Goal: Task Accomplishment & Management: Use online tool/utility

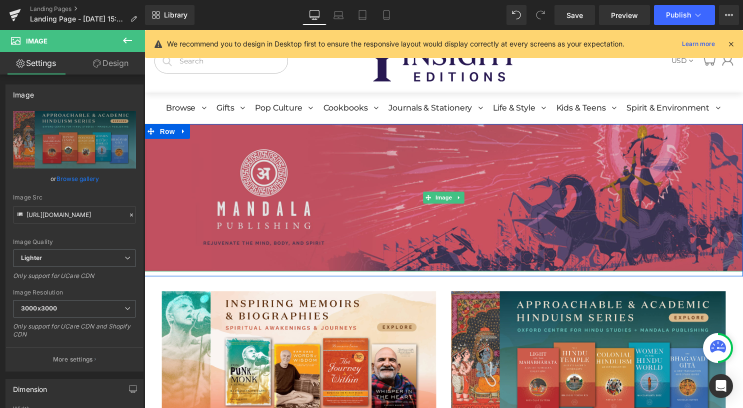
scroll to position [250, 0]
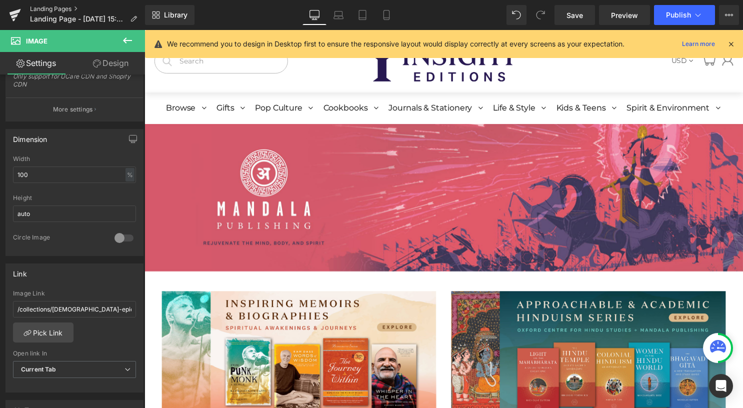
click at [74, 8] on link "Landing Pages" at bounding box center [87, 9] width 115 height 8
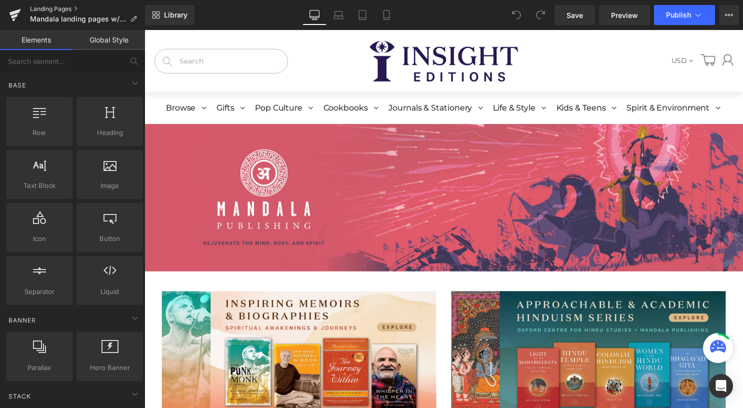
click at [66, 6] on link "Landing Pages" at bounding box center [87, 9] width 115 height 8
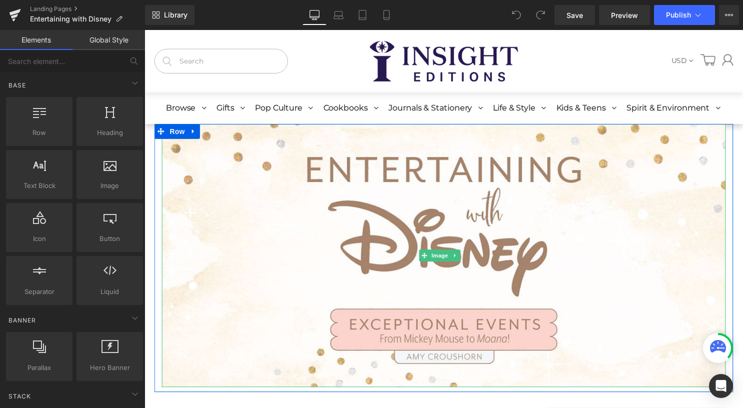
scroll to position [300, 0]
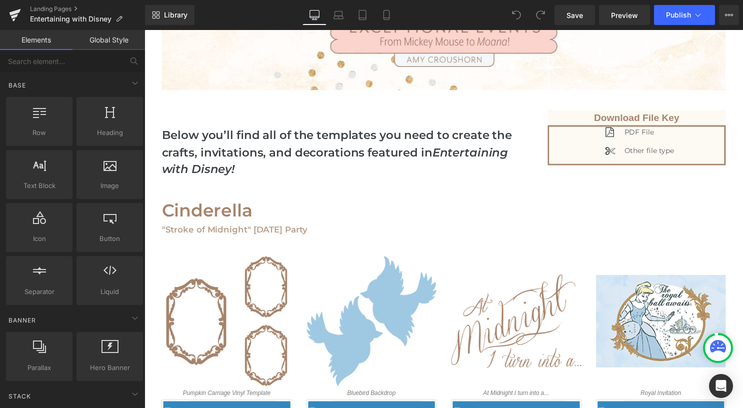
click at [232, 151] on h4 "Below you’ll find all of the templates you need to create the crafts, invitatio…" at bounding box center [349, 154] width 375 height 52
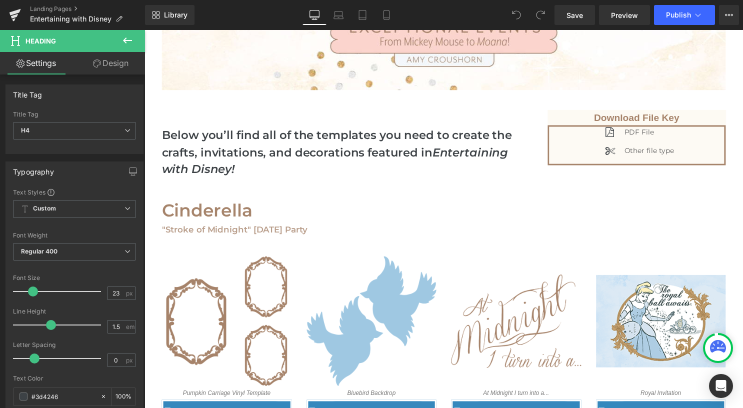
click at [129, 37] on icon at bounding box center [128, 41] width 12 height 12
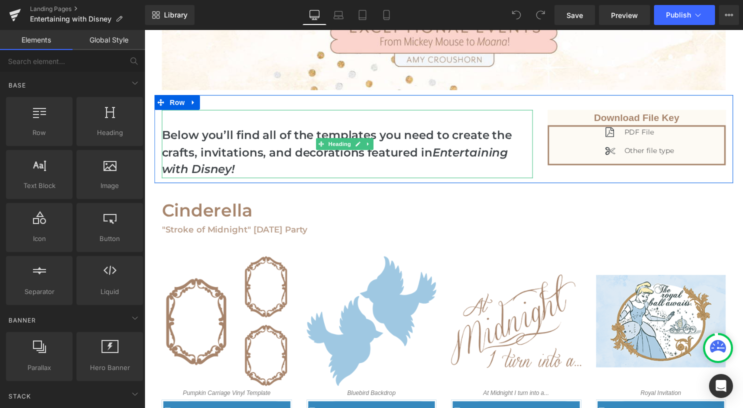
click at [242, 157] on h4 "Below you’ll find all of the templates you need to create the crafts, invitatio…" at bounding box center [349, 154] width 375 height 52
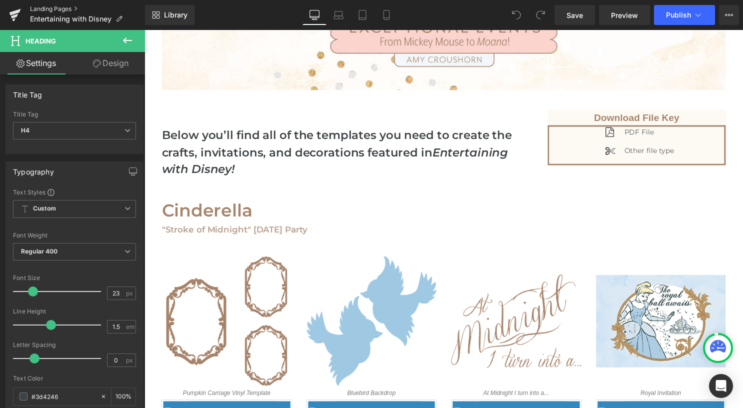
click at [61, 10] on link "Landing Pages" at bounding box center [87, 9] width 115 height 8
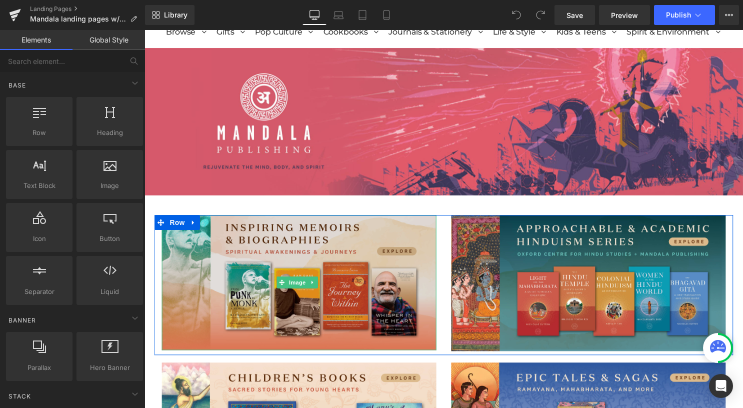
scroll to position [100, 0]
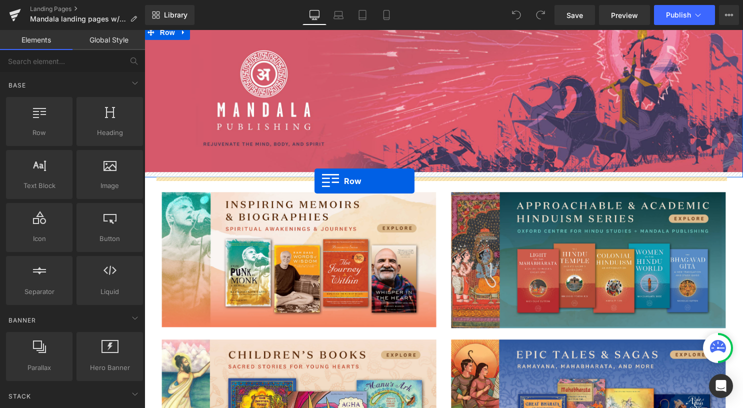
drag, startPoint x: 268, startPoint y: 171, endPoint x: 317, endPoint y: 183, distance: 50.4
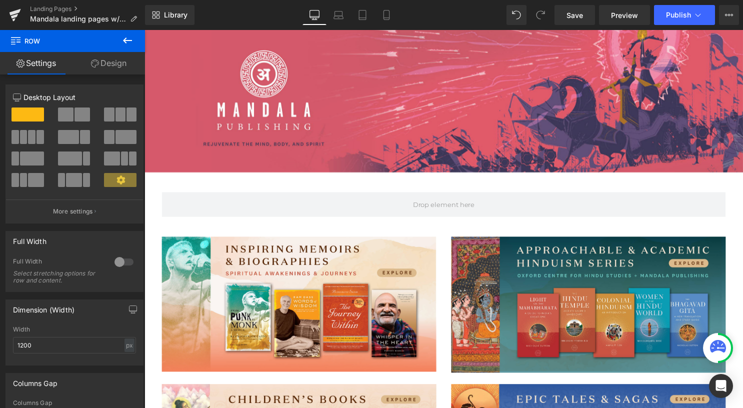
click at [126, 42] on icon at bounding box center [127, 41] width 9 height 6
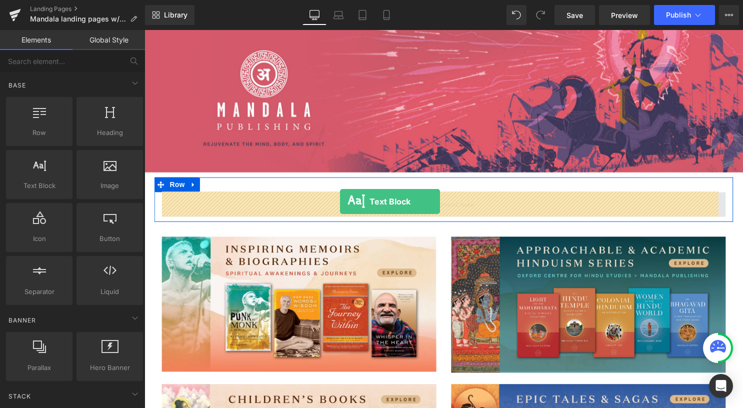
drag, startPoint x: 188, startPoint y: 207, endPoint x: 342, endPoint y: 205, distance: 154.6
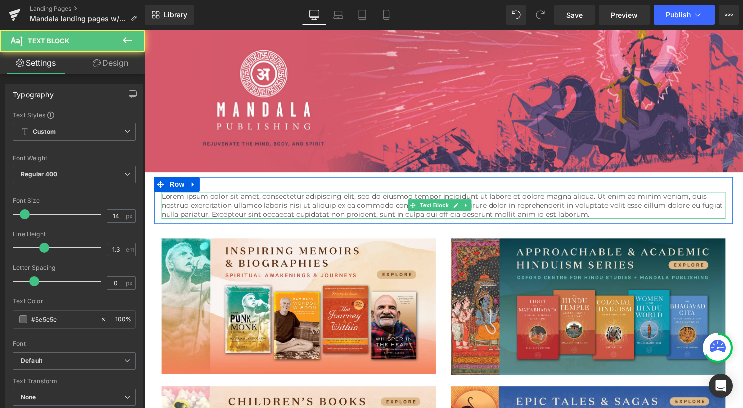
click at [266, 216] on p "Lorem ipsum dolor sit amet, consectetur adipiscing elit, sed do eiusmod tempor …" at bounding box center [447, 208] width 570 height 28
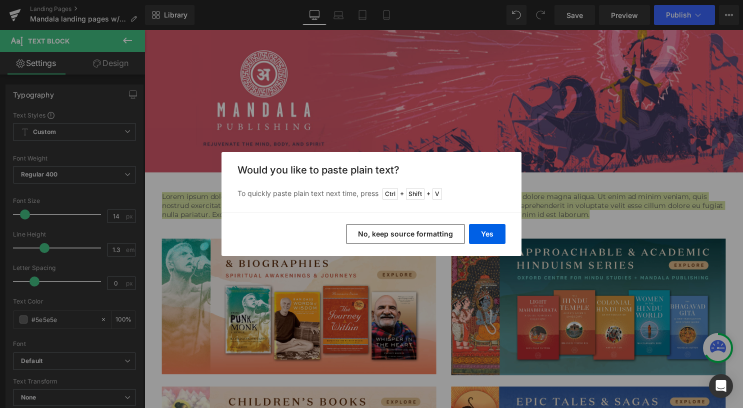
click at [444, 235] on button "No, keep source formatting" at bounding box center [405, 234] width 119 height 20
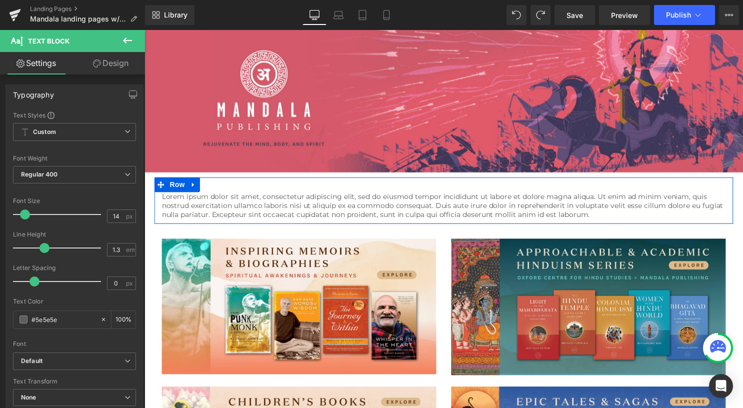
click at [219, 202] on p "Lorem ipsum dolor sit amet, consectetur adipiscing elit, sed do eiusmod tempor …" at bounding box center [447, 208] width 570 height 28
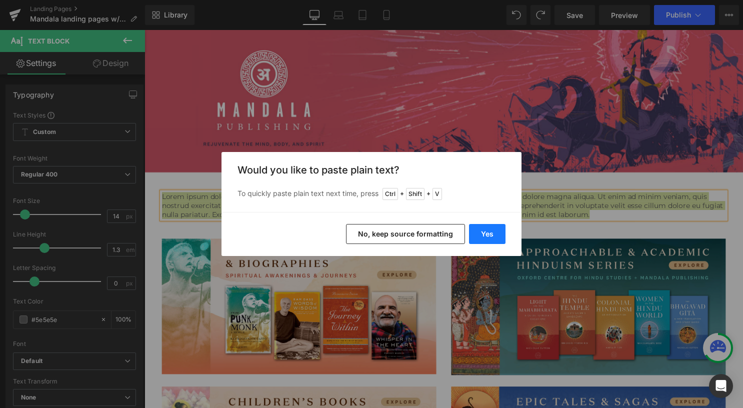
click at [492, 235] on button "Yes" at bounding box center [487, 234] width 37 height 20
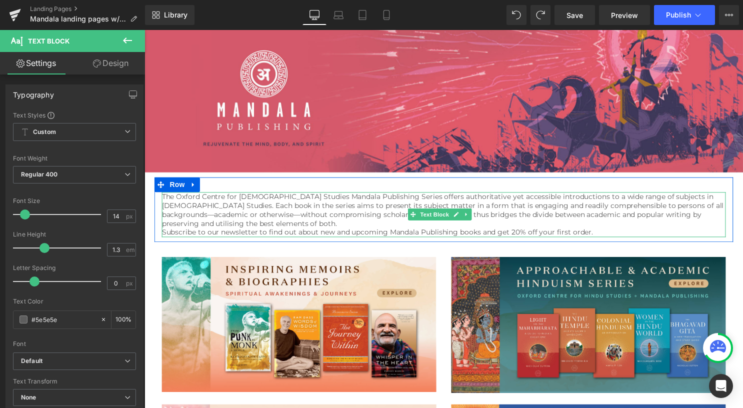
click at [244, 231] on p "Subscribe to our newsletter to find out about new and upcoming Mandala Publishi…" at bounding box center [447, 234] width 570 height 9
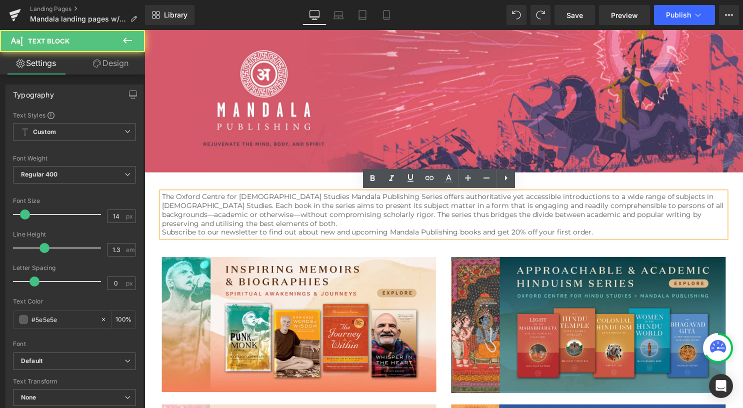
click at [237, 227] on p "The Oxford Centre for Hindu Studies Mandala Publishing Series offers authoritat…" at bounding box center [447, 212] width 570 height 37
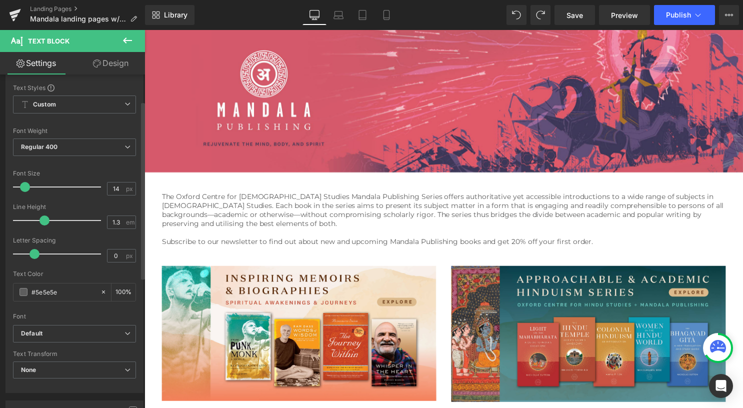
scroll to position [50, 0]
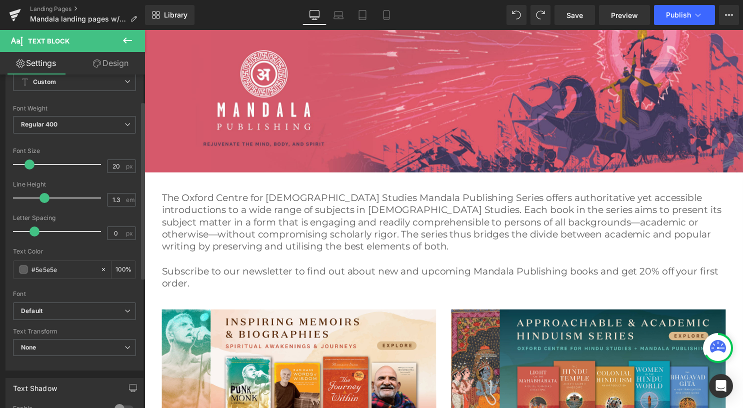
type input "21"
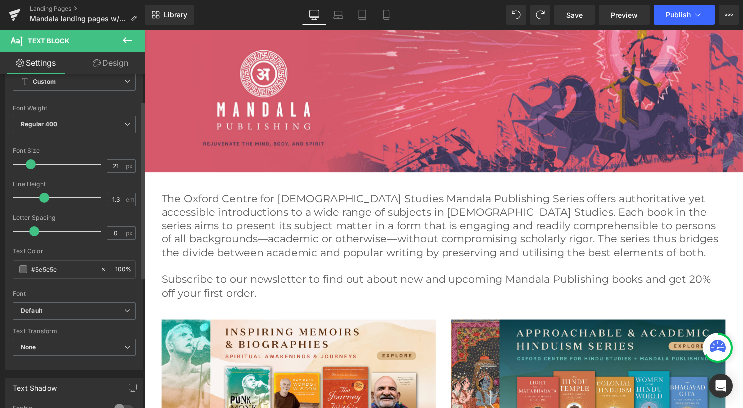
drag, startPoint x: 27, startPoint y: 165, endPoint x: 32, endPoint y: 167, distance: 6.0
click at [32, 167] on span at bounding box center [31, 165] width 10 height 10
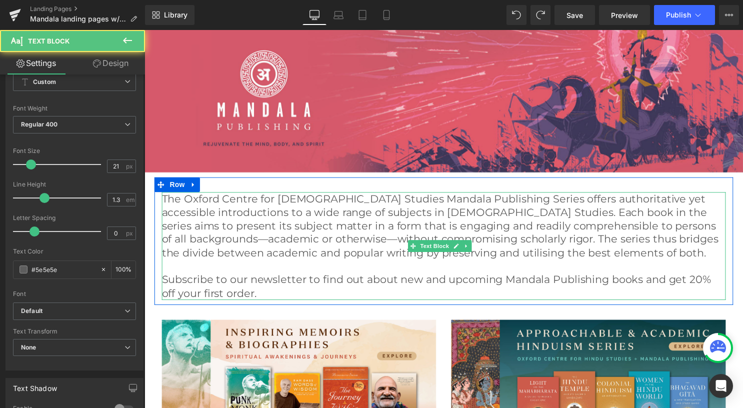
click at [446, 264] on p at bounding box center [447, 269] width 570 height 14
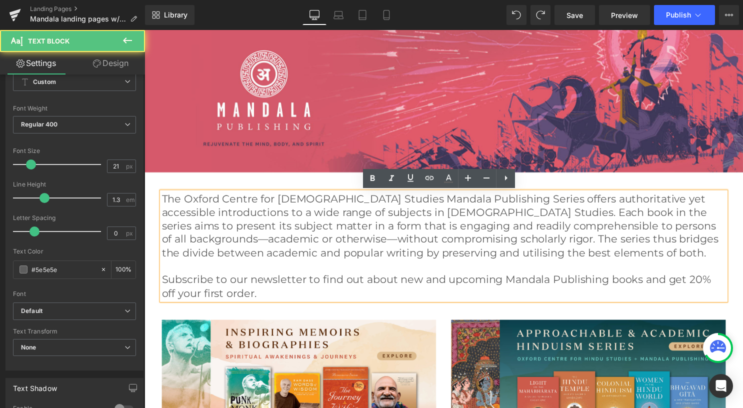
click at [441, 258] on p "The Oxford Centre for Hindu Studies Mandala Publishing Series offers authoritat…" at bounding box center [447, 228] width 570 height 68
drag, startPoint x: 564, startPoint y: 256, endPoint x: 558, endPoint y: 253, distance: 6.3
click at [564, 255] on p "The Oxford Centre for Hindu Studies Mandala Publishing Series offers authoritat…" at bounding box center [447, 228] width 570 height 68
click at [566, 257] on p "The Oxford Centre for Hindu Studies Mandala Publishing Series offers authoritat…" at bounding box center [447, 228] width 570 height 68
click at [453, 255] on p "The Oxford Centre for Hindu Studies Mandala Publishing Series offers authoritat…" at bounding box center [447, 228] width 570 height 68
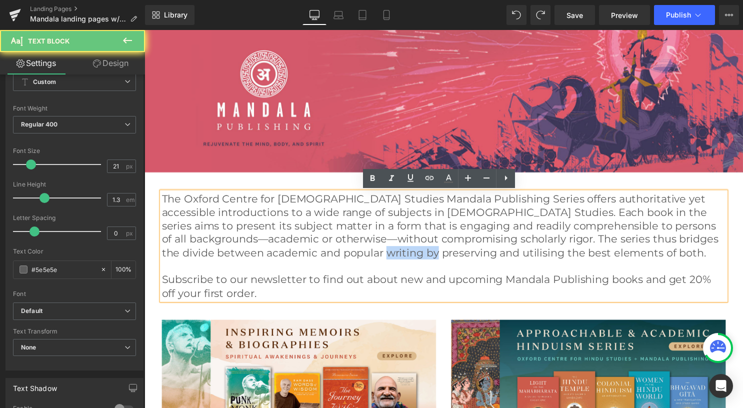
click at [453, 255] on p "The Oxford Centre for Hindu Studies Mandala Publishing Series offers authoritat…" at bounding box center [447, 228] width 570 height 68
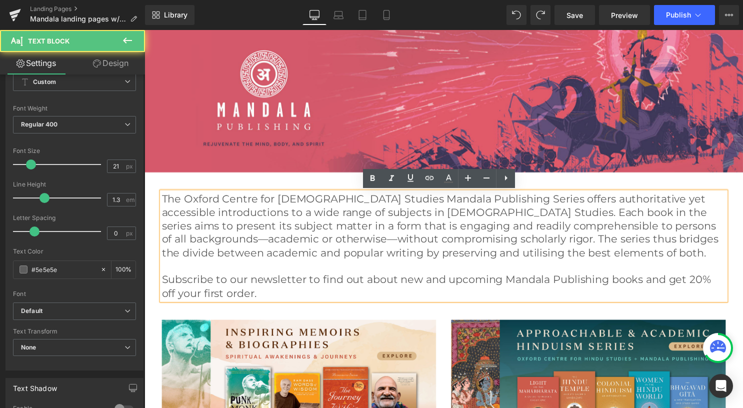
click at [541, 257] on p "The Oxford Centre for Hindu Studies Mandala Publishing Series offers authoritat…" at bounding box center [447, 228] width 570 height 68
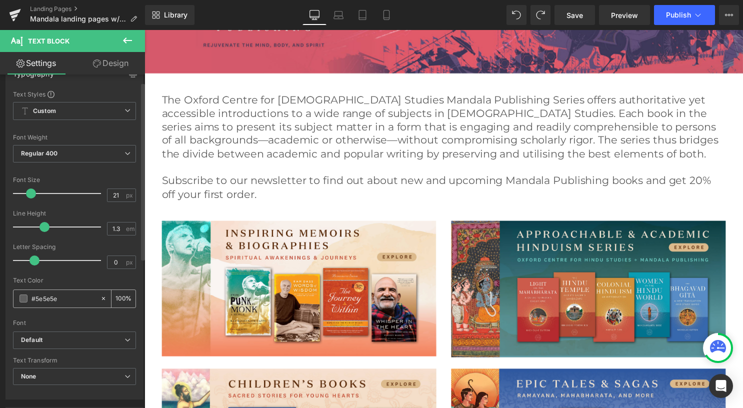
scroll to position [0, 0]
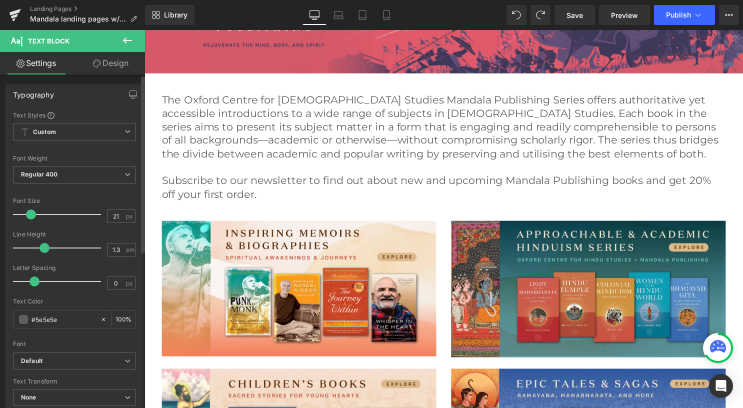
type input "1.4"
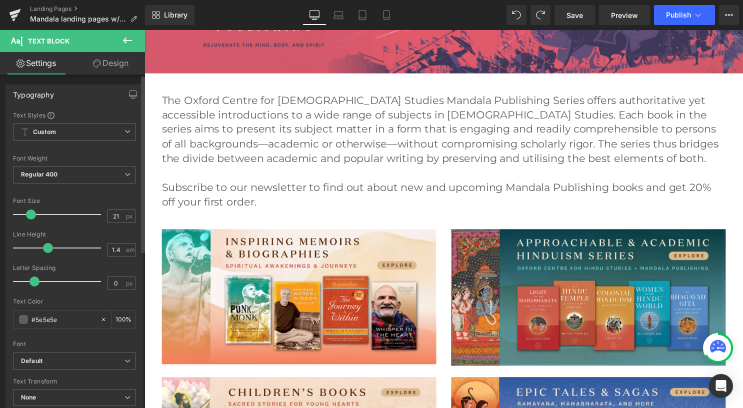
drag, startPoint x: 46, startPoint y: 249, endPoint x: 50, endPoint y: 253, distance: 5.7
click at [50, 253] on div at bounding box center [59, 248] width 83 height 20
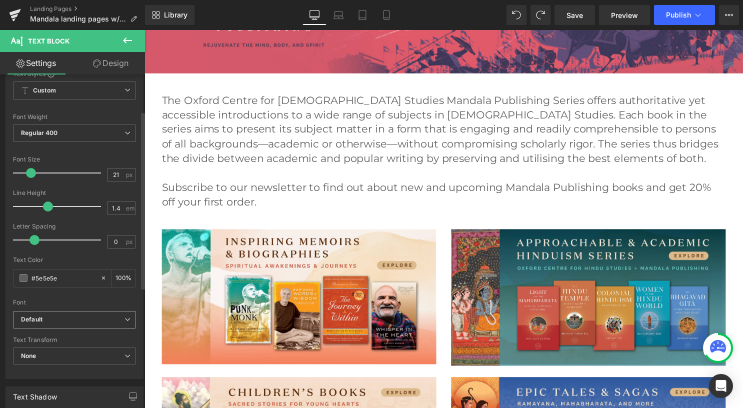
scroll to position [100, 0]
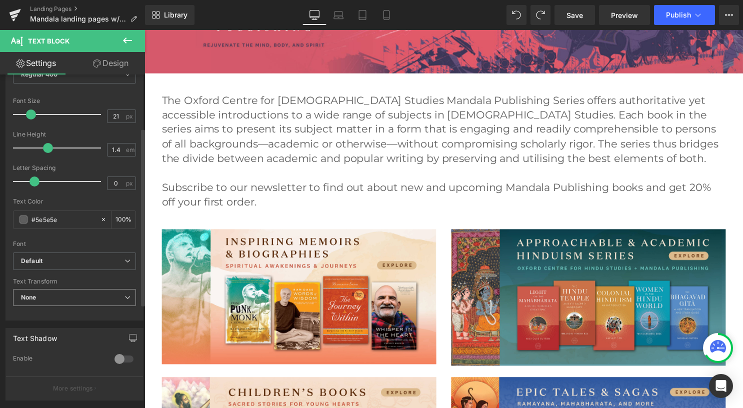
click at [97, 298] on span "None" at bounding box center [74, 298] width 123 height 18
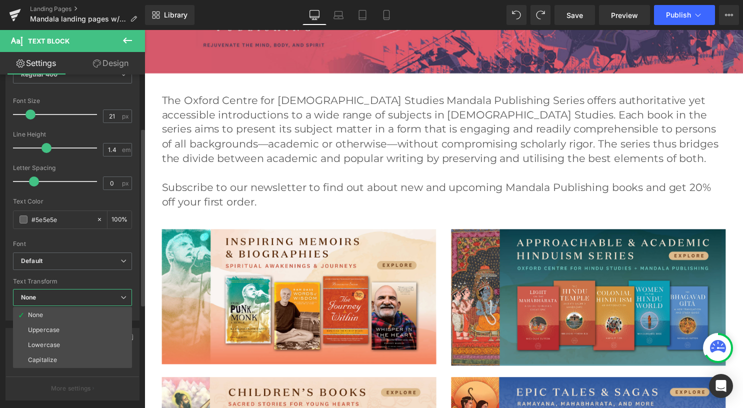
click at [97, 298] on span "None" at bounding box center [72, 298] width 119 height 18
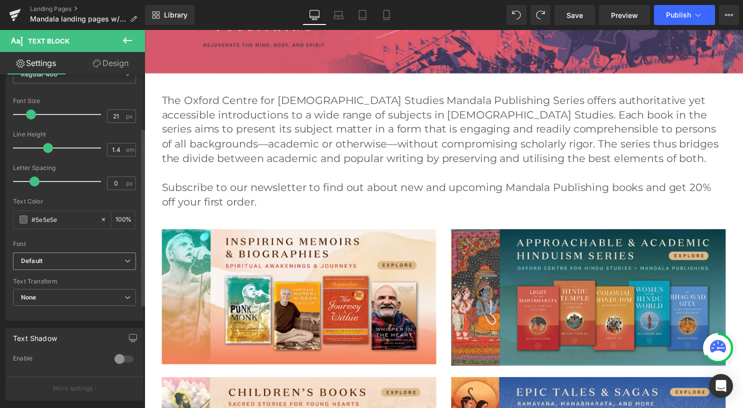
click at [88, 263] on b "Default" at bounding box center [73, 261] width 104 height 9
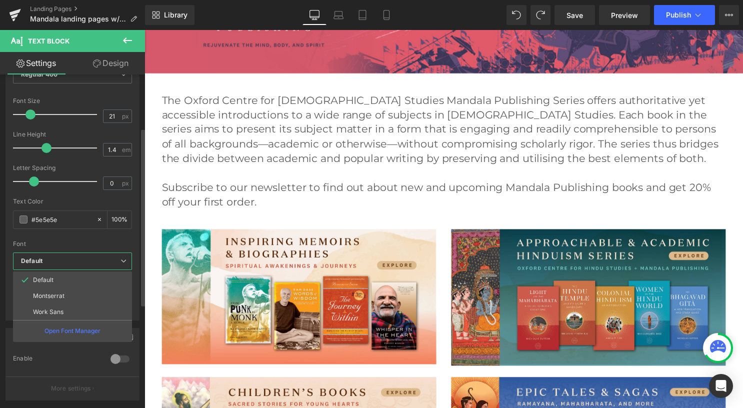
click at [86, 257] on b "Default" at bounding box center [71, 261] width 100 height 9
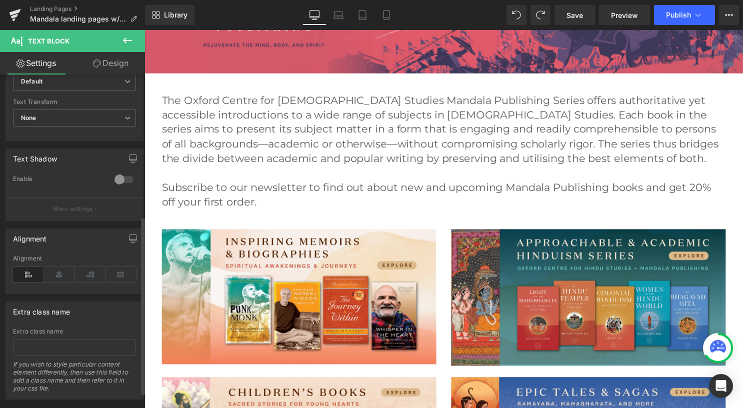
scroll to position [296, 0]
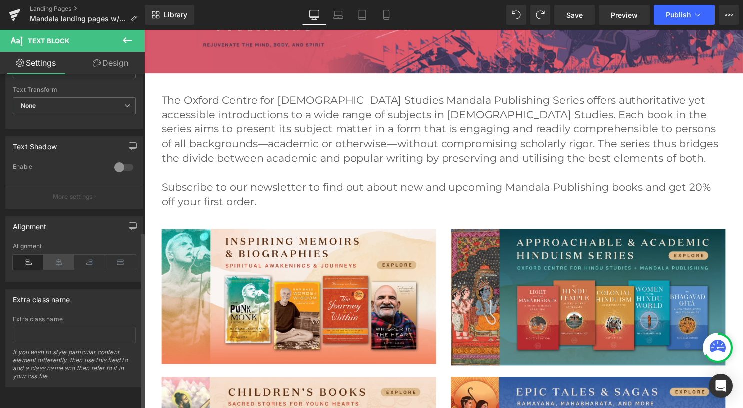
click at [50, 255] on icon at bounding box center [59, 262] width 31 height 15
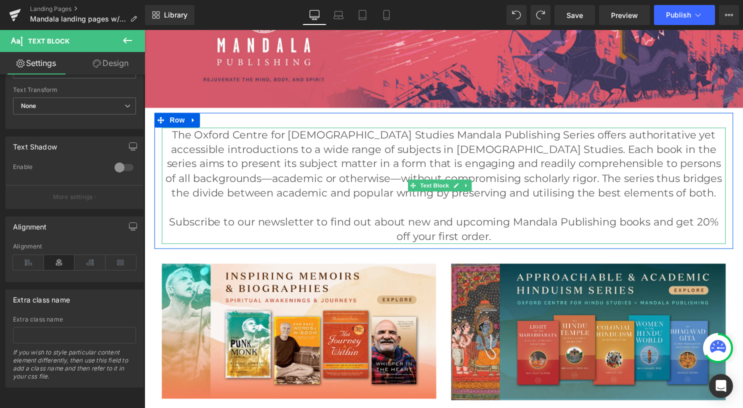
scroll to position [150, 0]
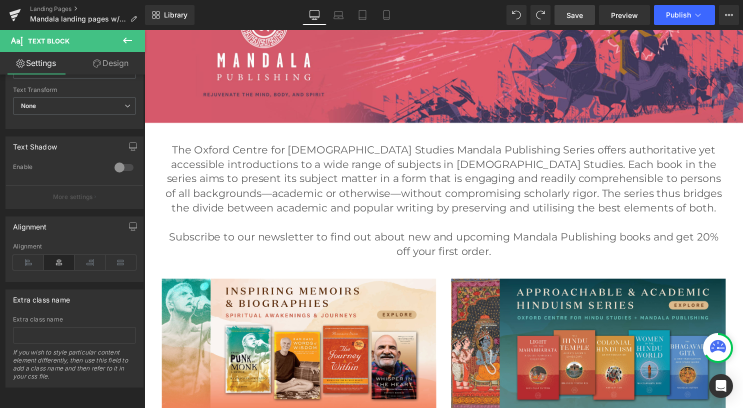
click at [583, 20] on span "Save" at bounding box center [575, 15] width 17 height 11
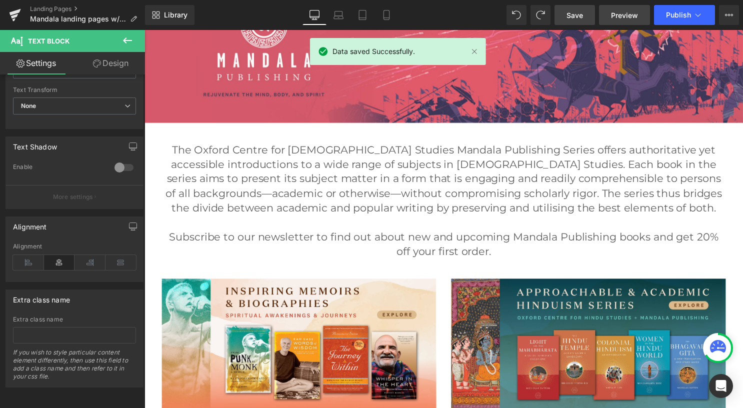
click at [620, 20] on span "Preview" at bounding box center [624, 15] width 27 height 11
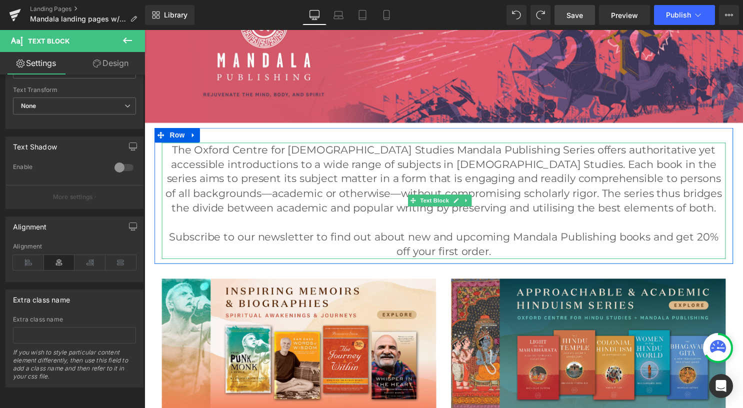
click at [305, 166] on p "The Oxford Centre for Hindu Studies Mandala Publishing Series offers authoritat…" at bounding box center [447, 181] width 570 height 74
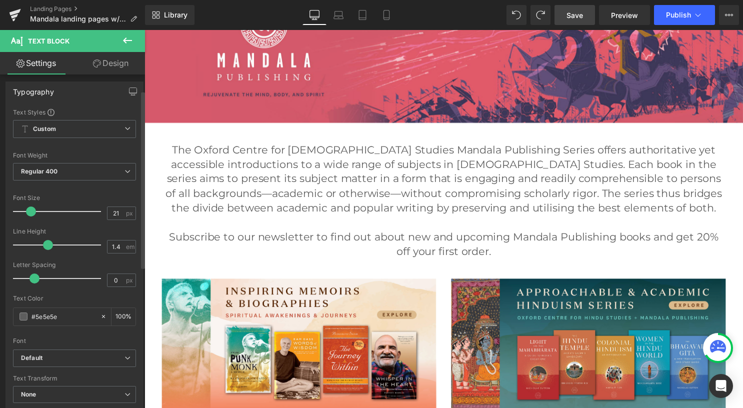
scroll to position [0, 0]
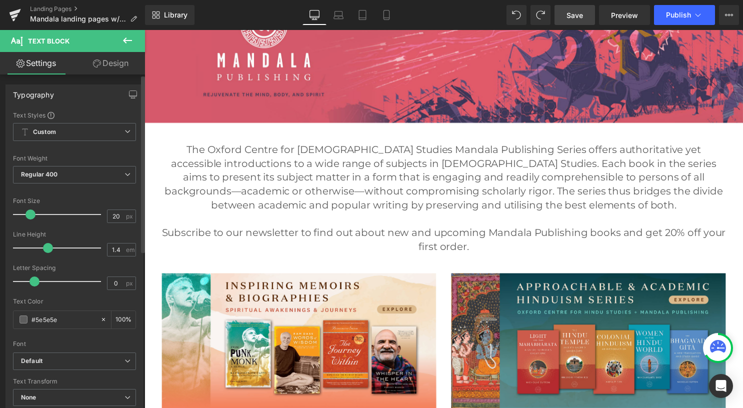
click at [31, 217] on span at bounding box center [31, 215] width 10 height 10
click at [569, 9] on link "Save" at bounding box center [575, 15] width 41 height 20
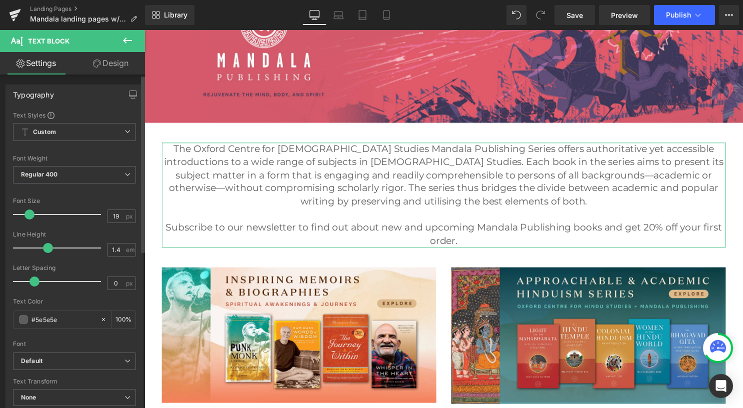
click at [29, 218] on span at bounding box center [30, 215] width 10 height 10
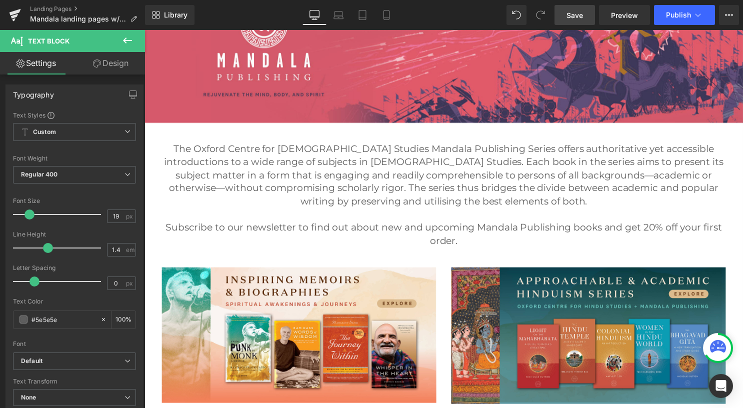
click at [579, 9] on link "Save" at bounding box center [575, 15] width 41 height 20
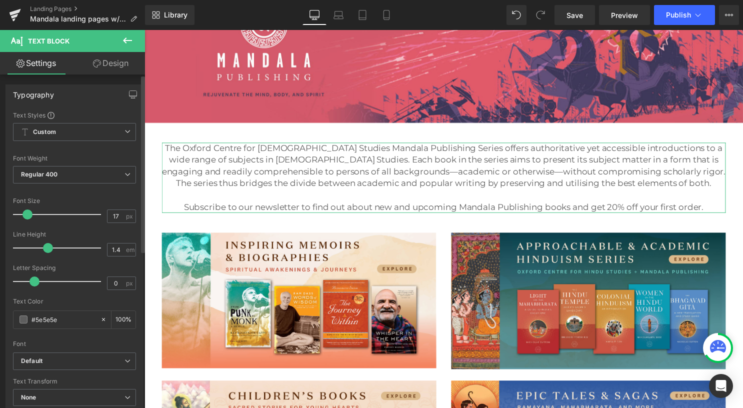
type input "18"
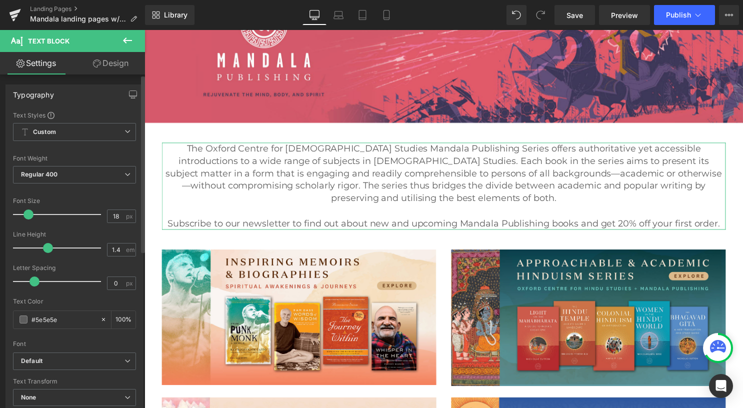
click at [29, 221] on div at bounding box center [59, 215] width 83 height 20
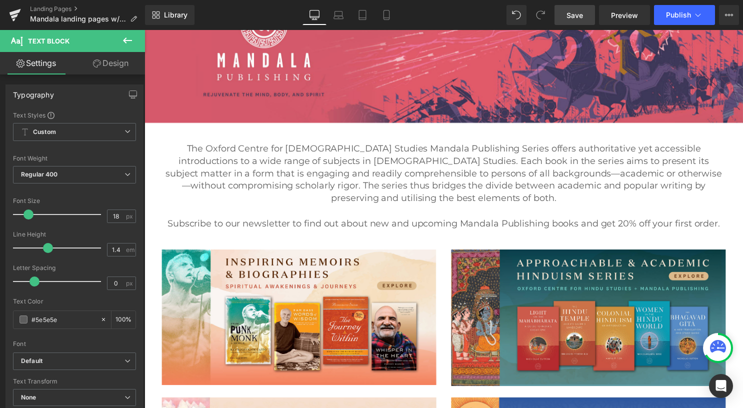
click at [565, 8] on link "Save" at bounding box center [575, 15] width 41 height 20
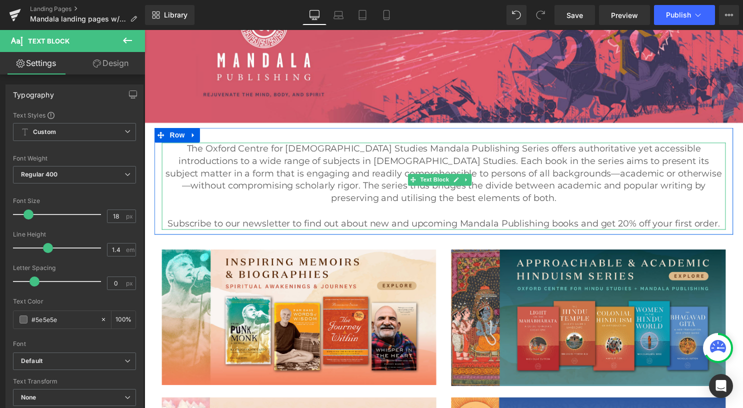
click at [589, 185] on p "The Oxford Centre for Hindu Studies Mandala Publishing Series offers authoritat…" at bounding box center [447, 175] width 570 height 63
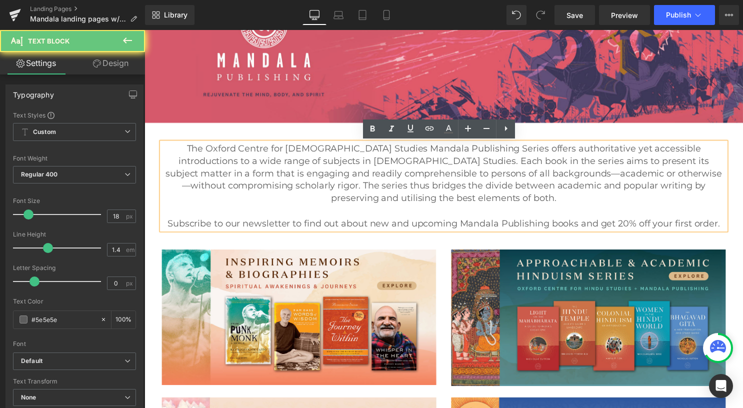
click at [585, 189] on p "The Oxford Centre for Hindu Studies Mandala Publishing Series offers authoritat…" at bounding box center [447, 175] width 570 height 63
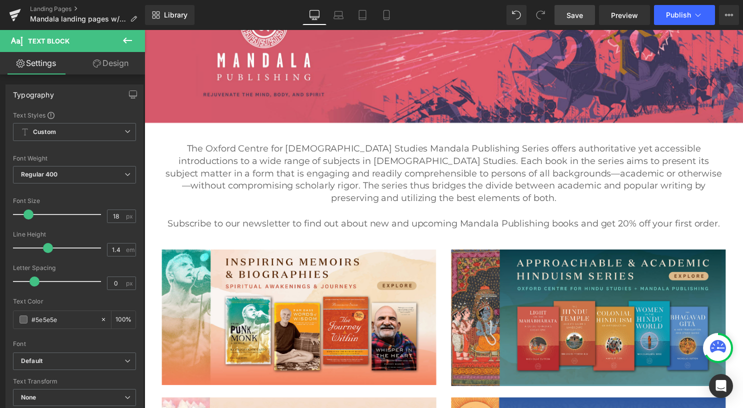
click at [571, 20] on span "Save" at bounding box center [575, 15] width 17 height 11
click at [71, 9] on link "Landing Pages" at bounding box center [87, 9] width 115 height 8
